Goal: Information Seeking & Learning: Find specific page/section

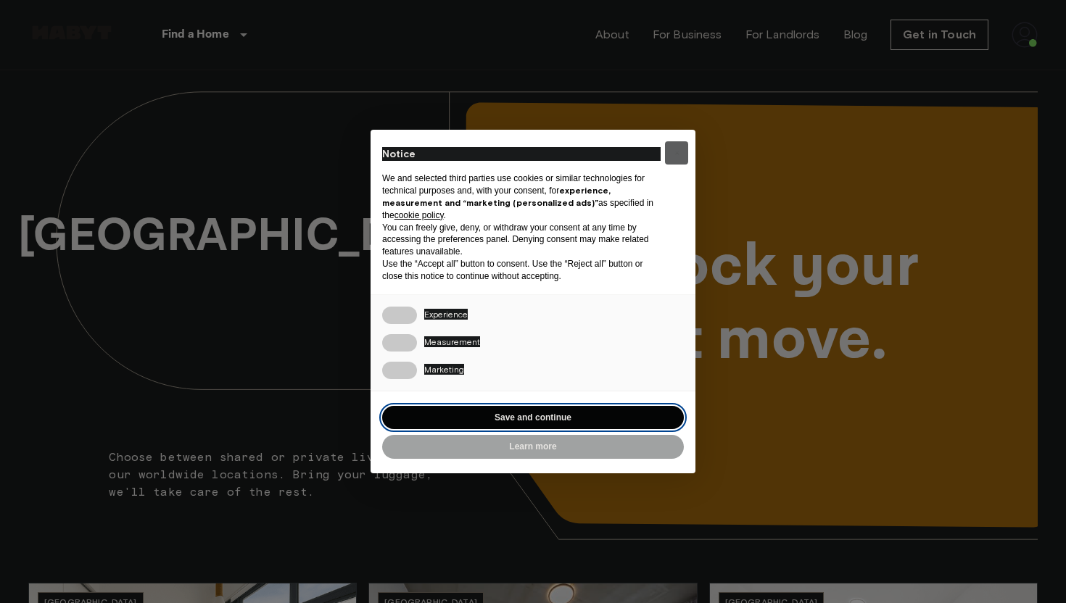
click at [564, 412] on button "Save and continue" at bounding box center [533, 418] width 302 height 24
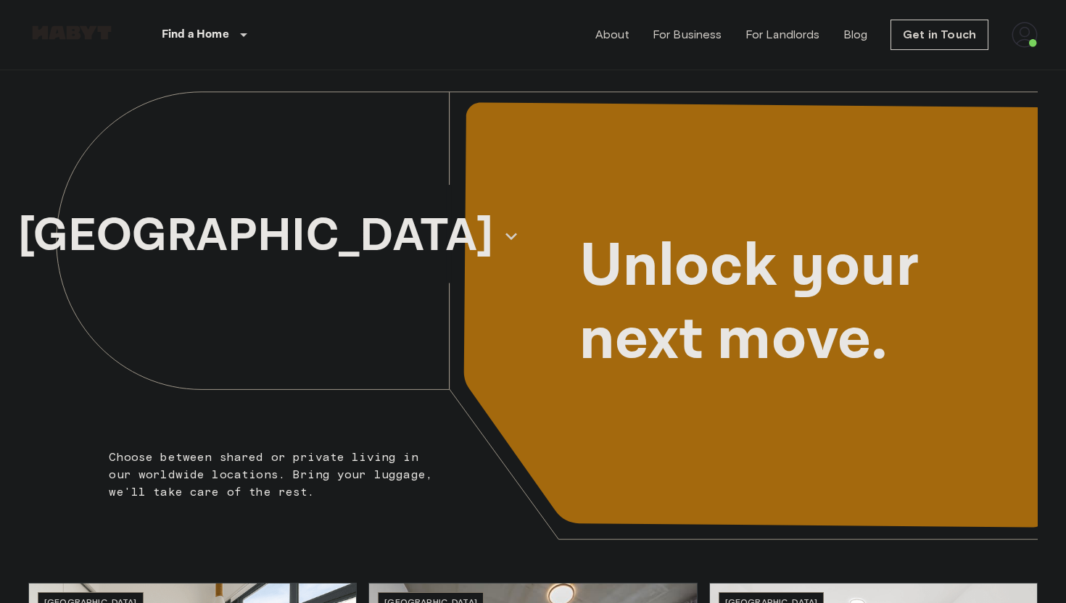
click at [1019, 30] on img at bounding box center [1024, 35] width 26 height 26
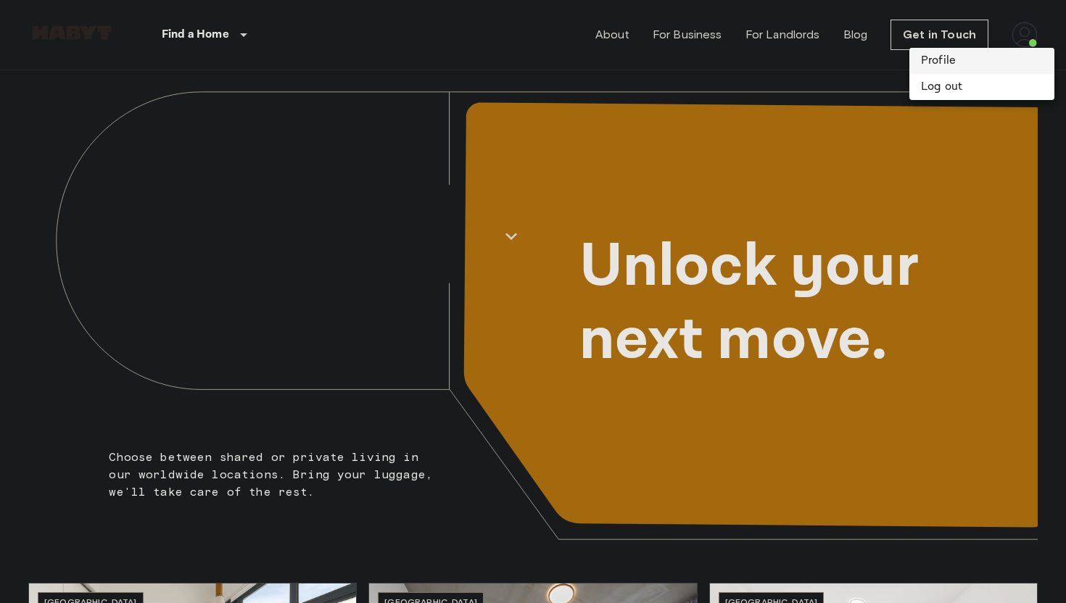
click at [953, 61] on li "Profile" at bounding box center [981, 61] width 145 height 26
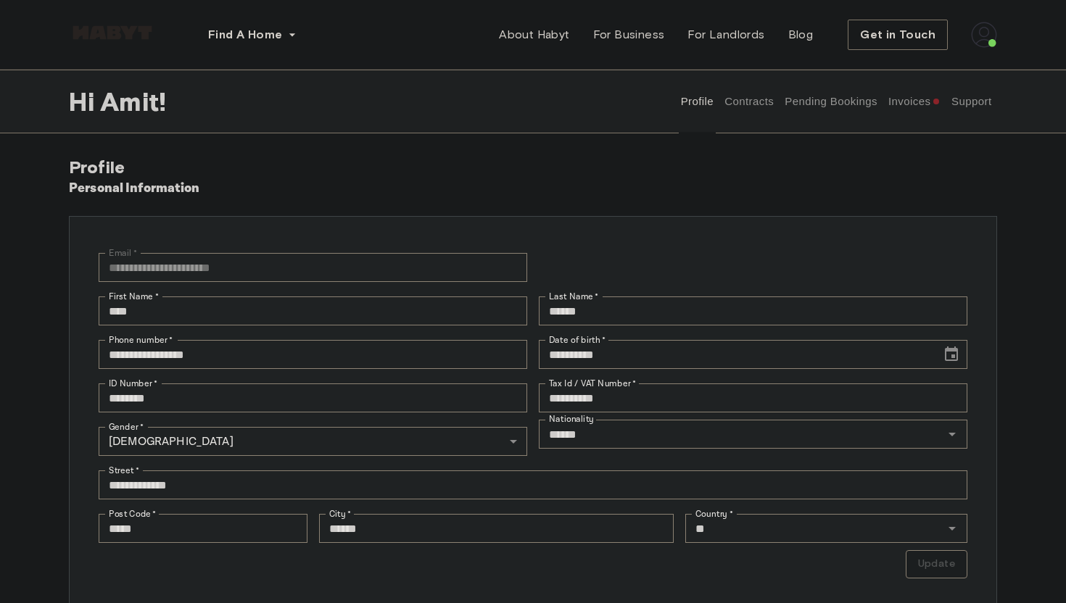
click at [743, 113] on button "Contracts" at bounding box center [749, 102] width 53 height 64
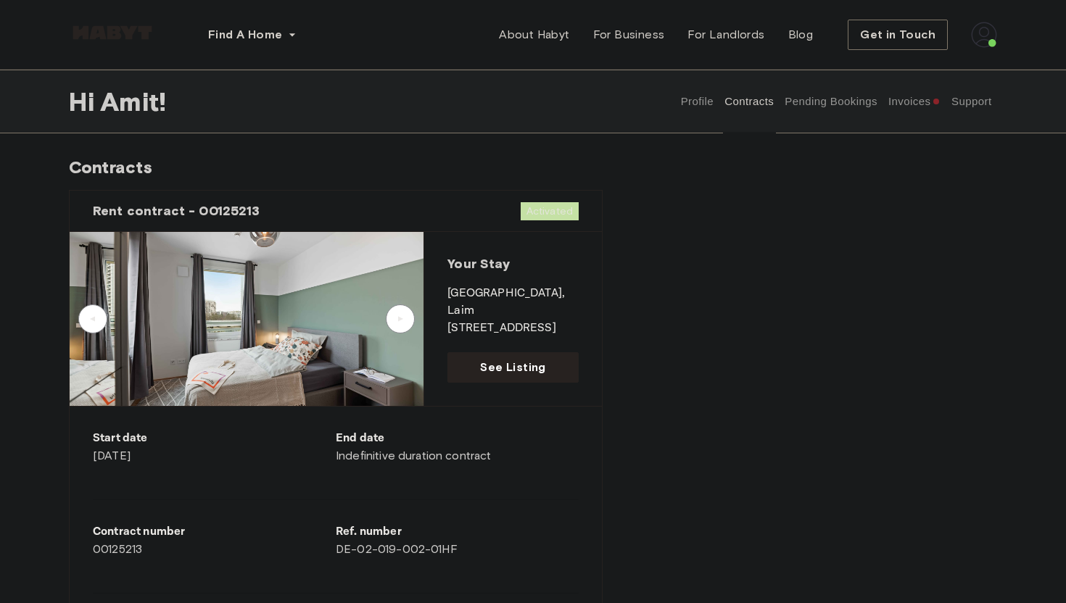
click at [965, 100] on button "Support" at bounding box center [971, 102] width 44 height 64
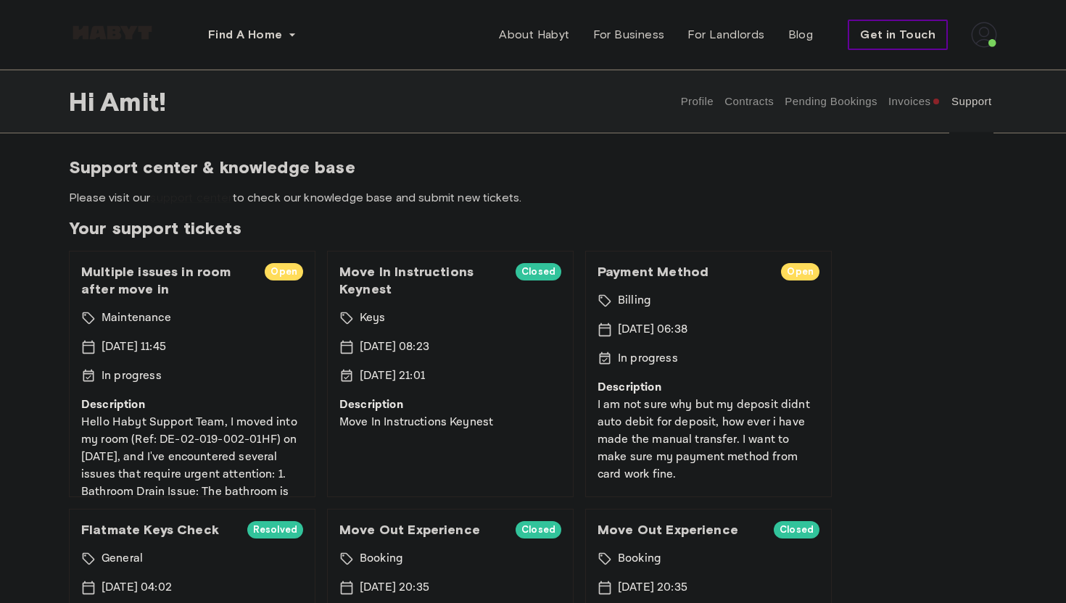
click at [888, 38] on span "Get in Touch" at bounding box center [897, 34] width 75 height 17
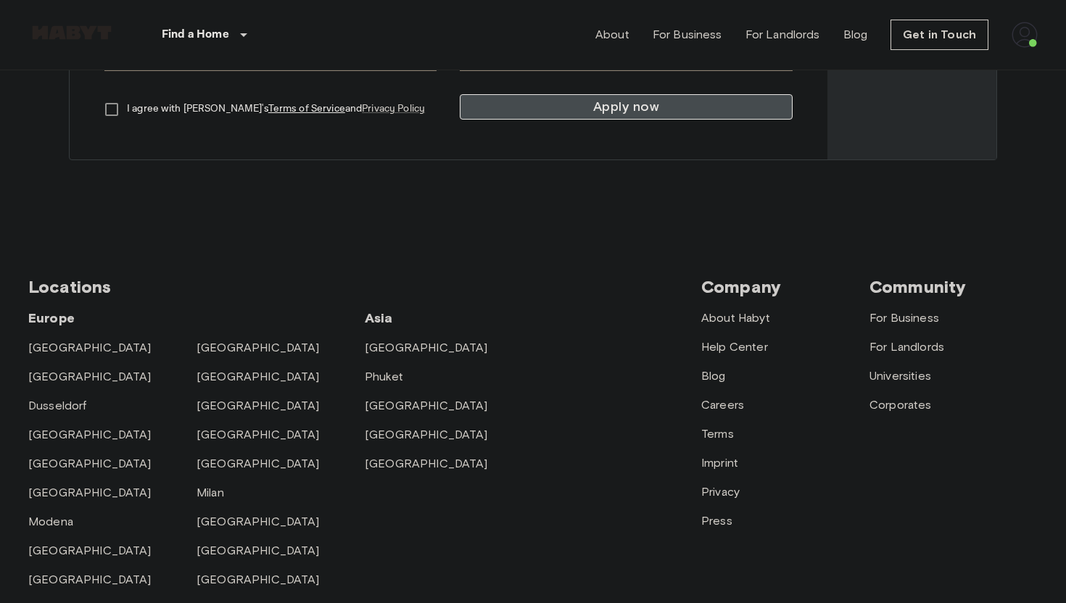
scroll to position [428, 0]
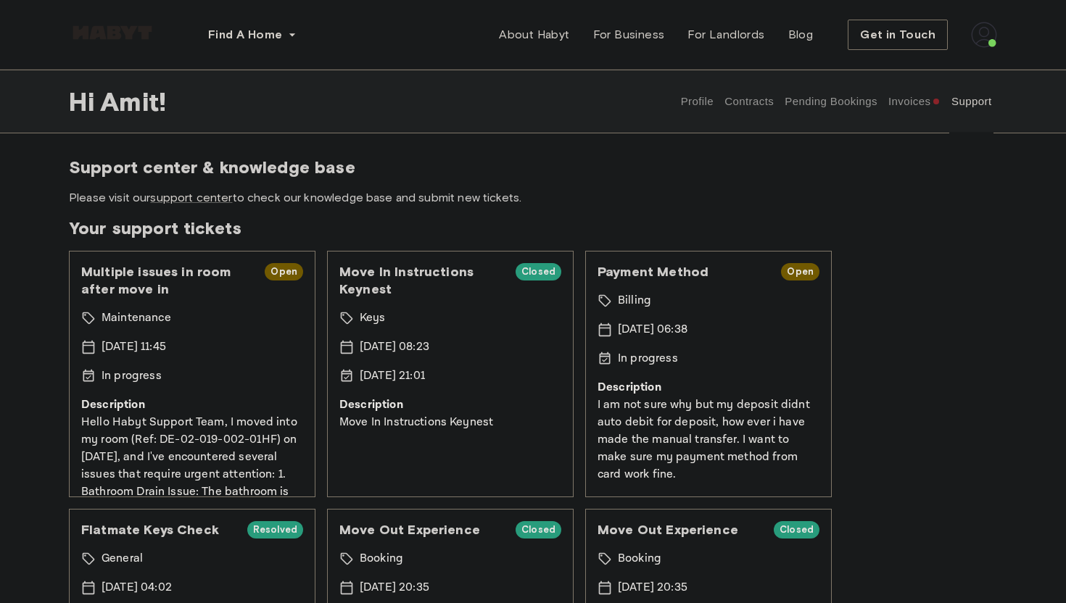
click at [976, 101] on button "Support" at bounding box center [971, 102] width 44 height 64
click at [199, 202] on link "support center" at bounding box center [191, 198] width 82 height 14
